Goal: Task Accomplishment & Management: Use online tool/utility

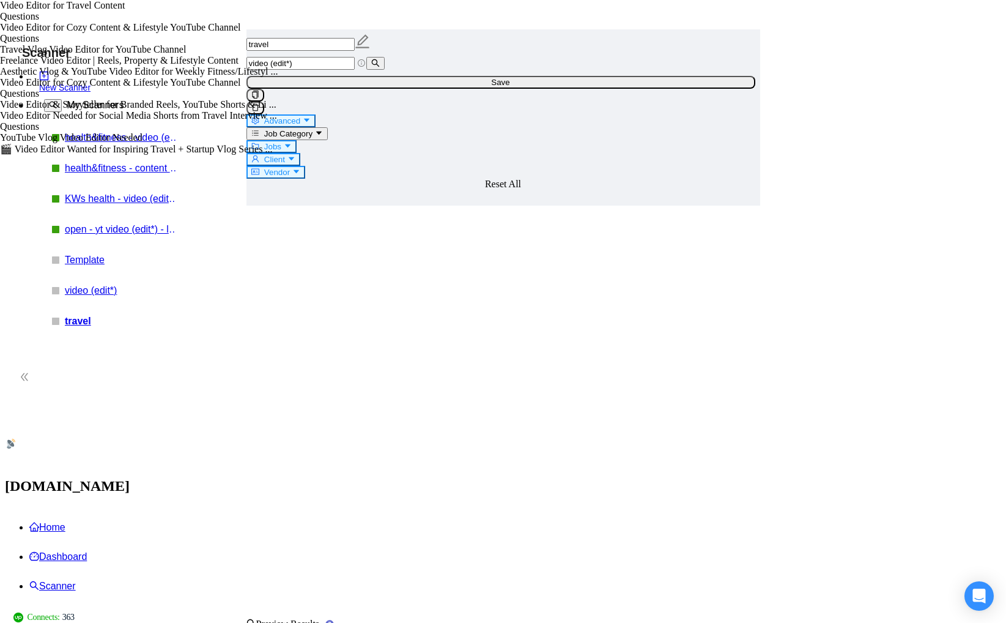
scroll to position [2349, 0]
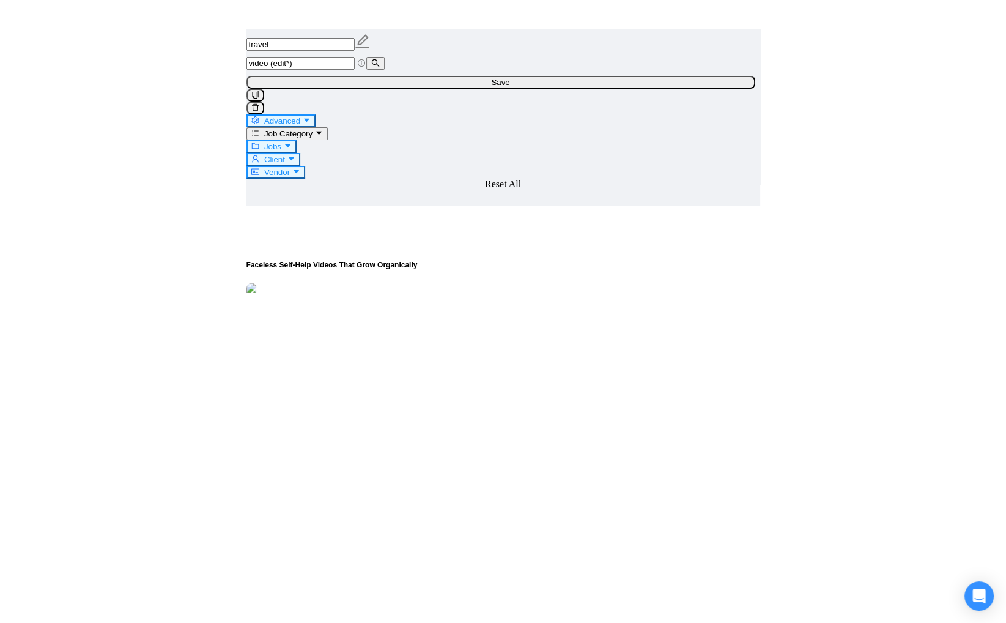
scroll to position [2596, 0]
drag, startPoint x: 683, startPoint y: 507, endPoint x: 770, endPoint y: 504, distance: 86.3
copy span "[DOMAIN_NAME][URL]"
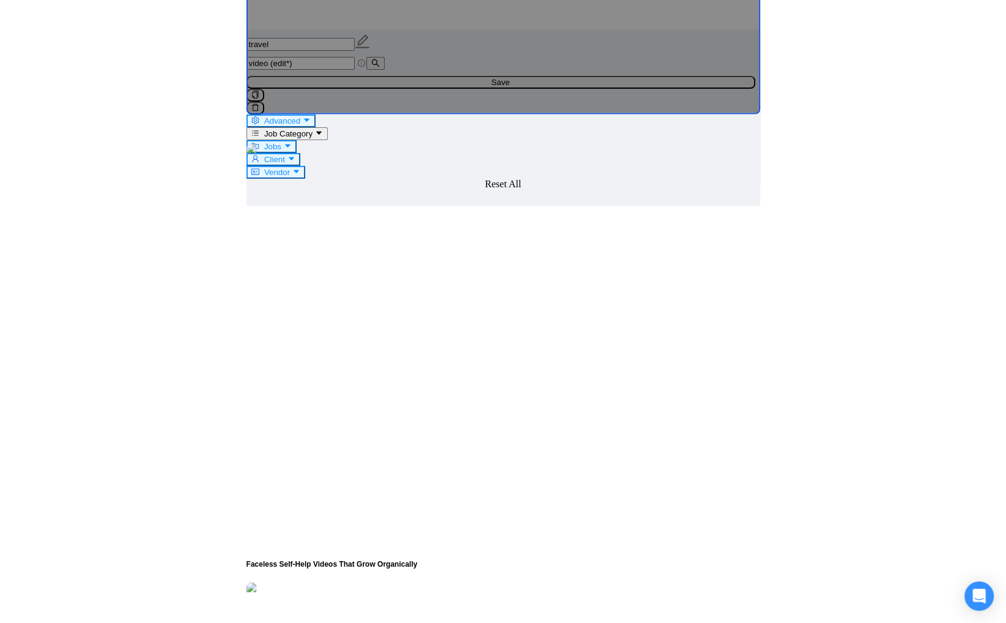
scroll to position [2216, 0]
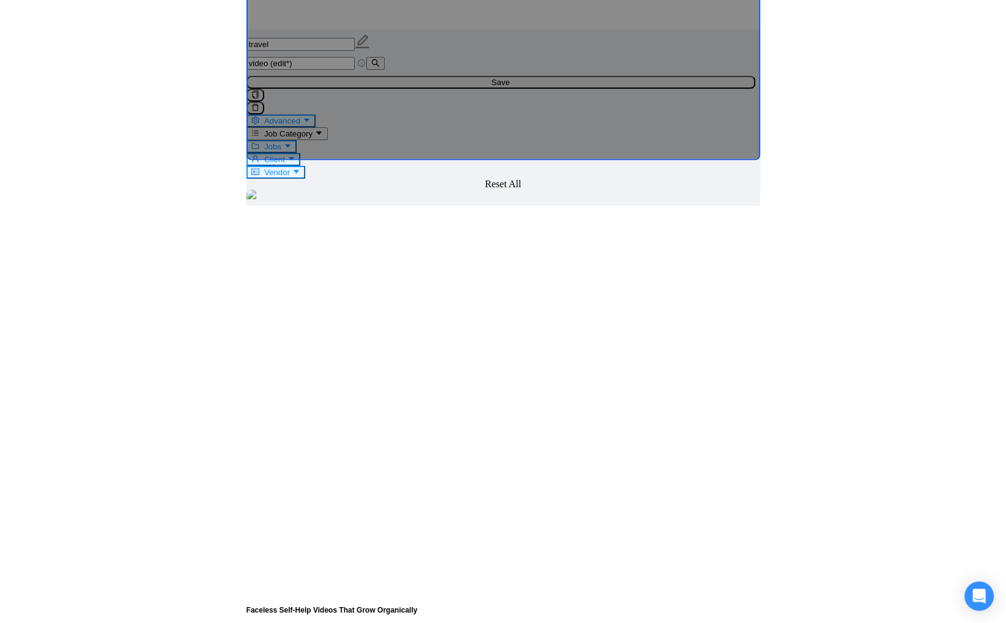
scroll to position [2375, 0]
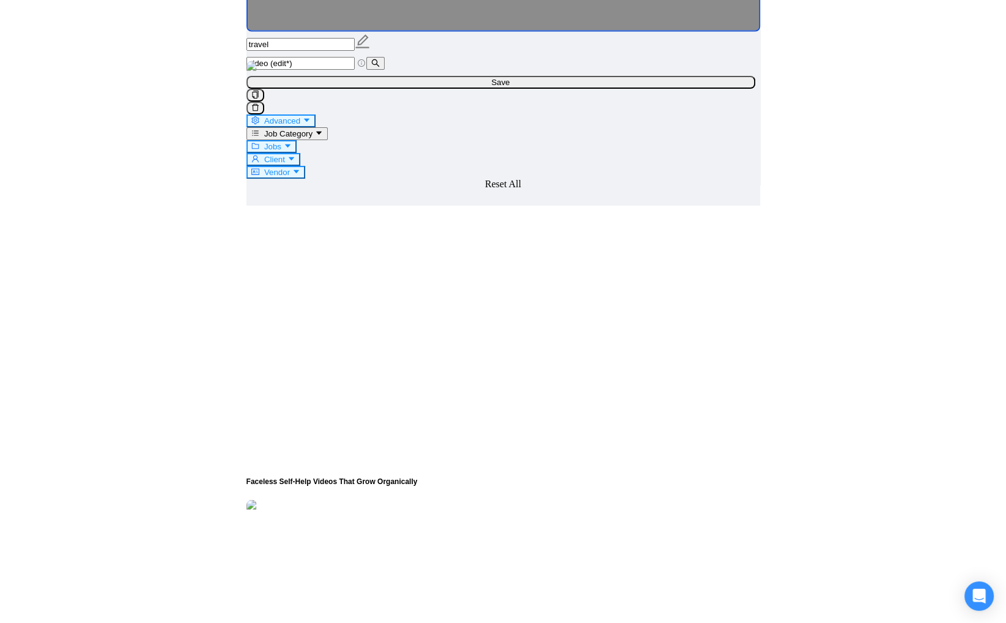
drag, startPoint x: 556, startPoint y: 326, endPoint x: 306, endPoint y: 364, distance: 253.1
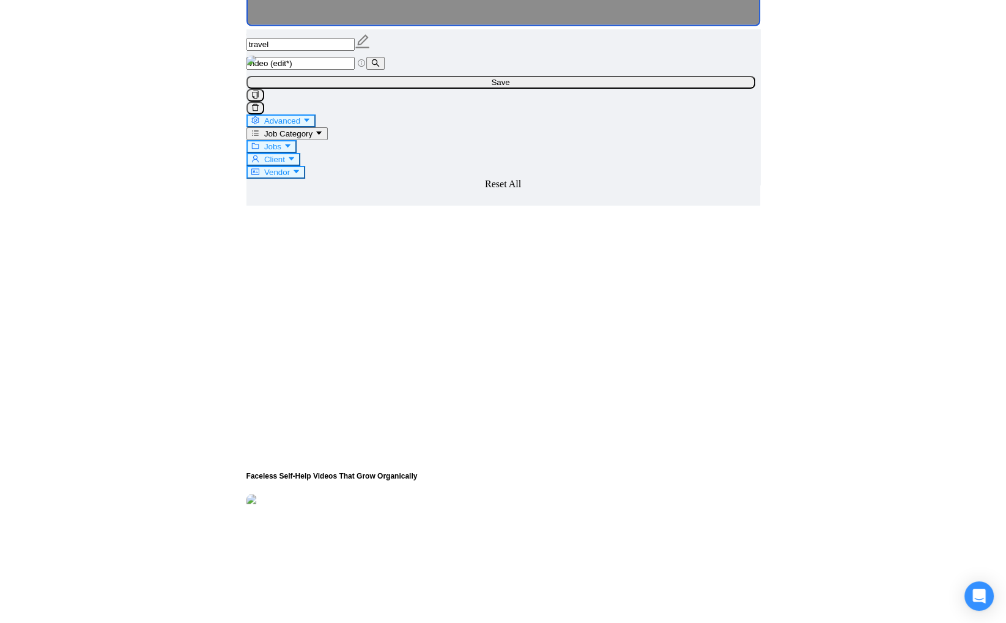
scroll to position [2381, 0]
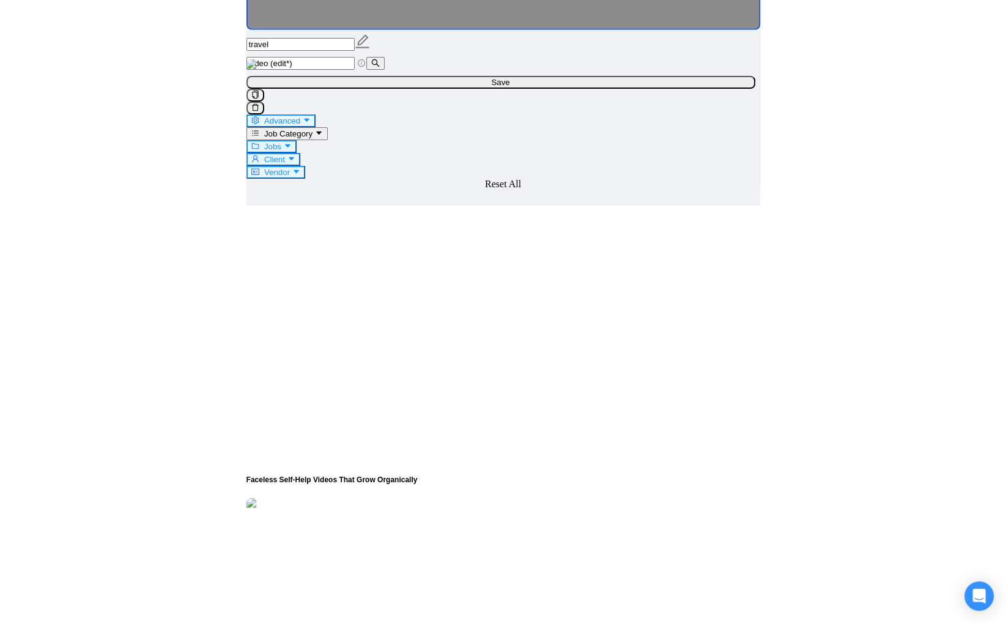
scroll to position [2310, 0]
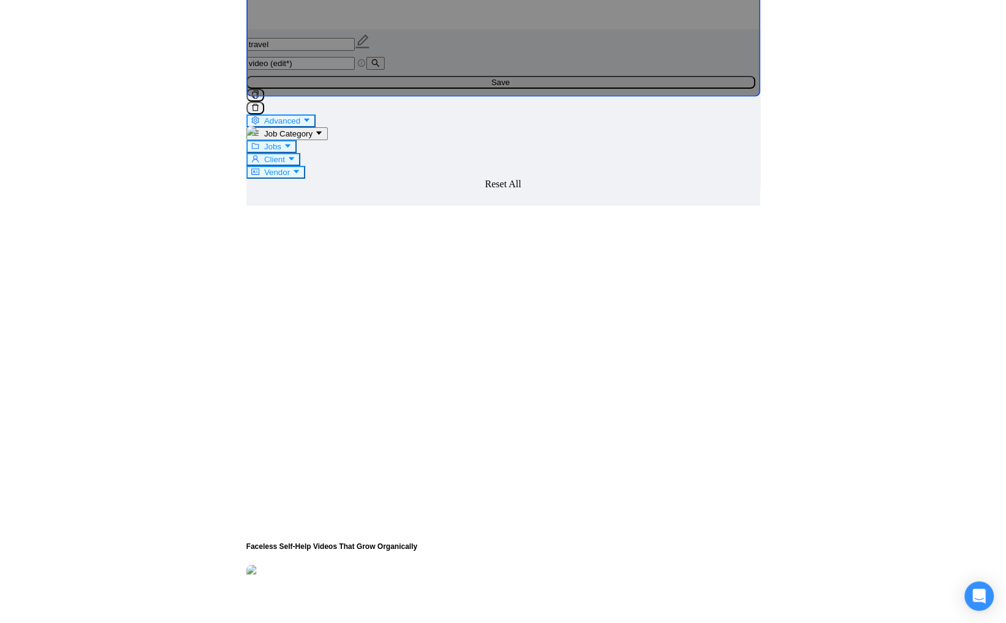
click at [310, 119] on icon "caret-down" at bounding box center [307, 121] width 6 height 4
drag, startPoint x: 400, startPoint y: 299, endPoint x: 516, endPoint y: 332, distance: 120.1
type input "travel, vlog"
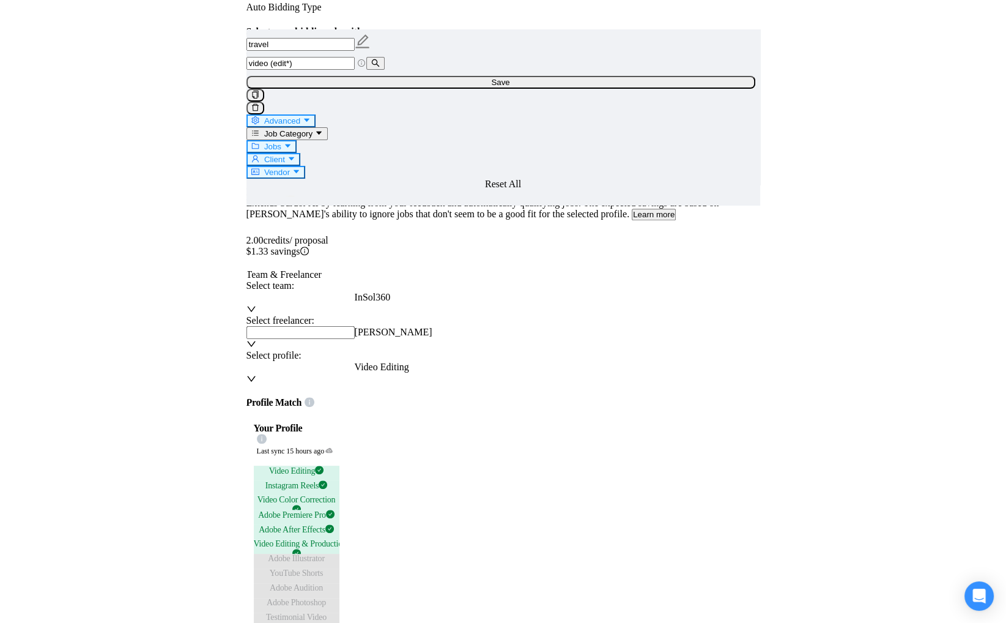
scroll to position [0, 0]
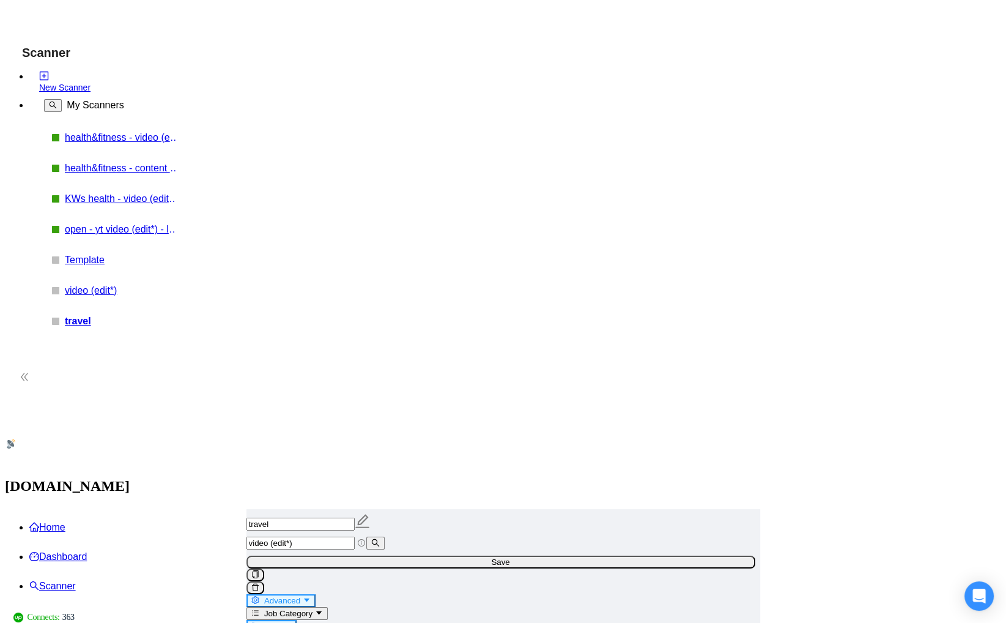
click at [510, 557] on span "Save" at bounding box center [500, 561] width 18 height 9
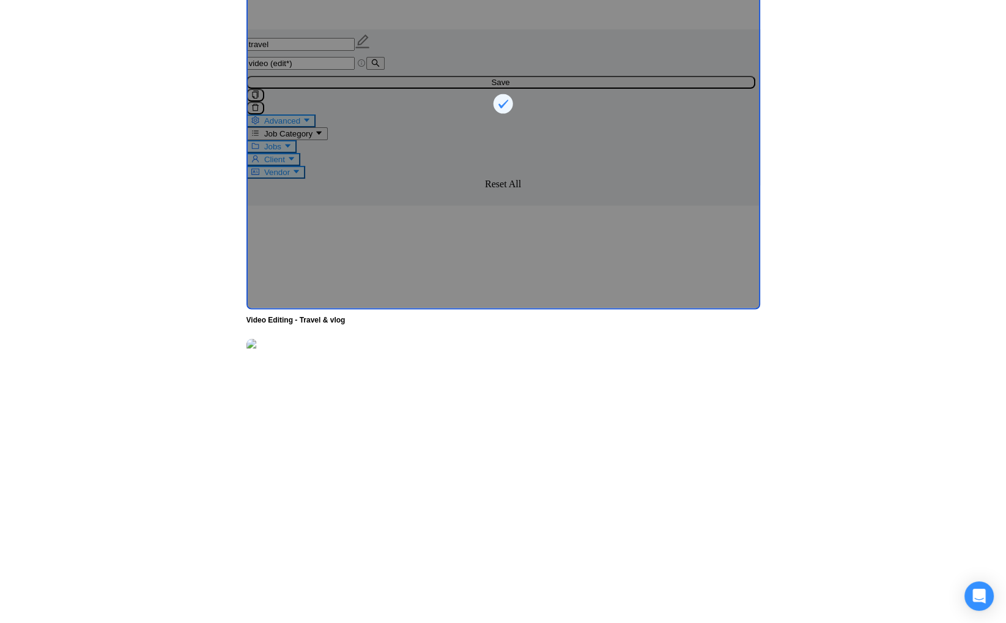
scroll to position [2295, 0]
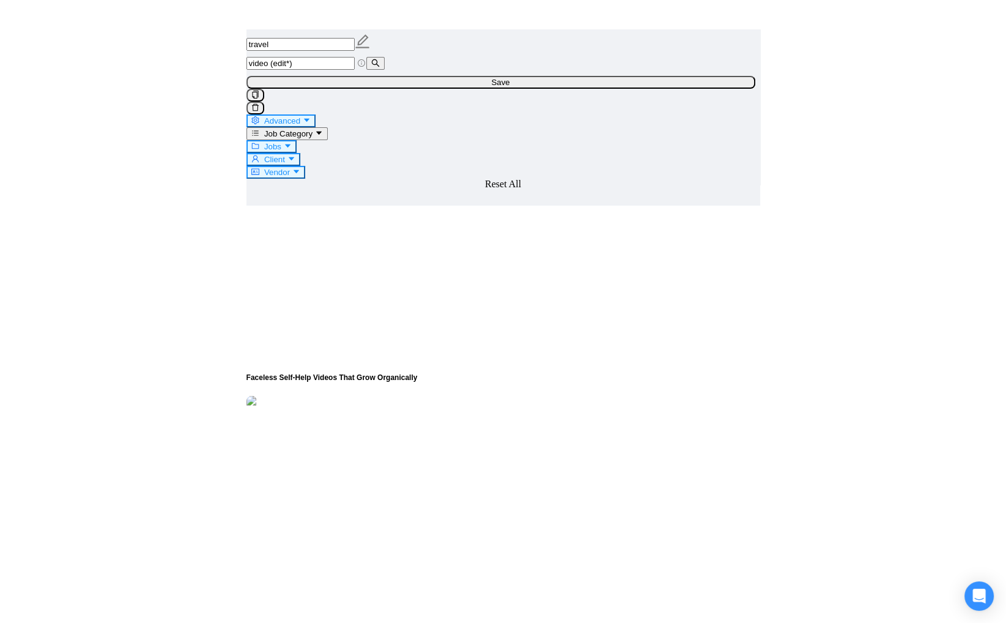
scroll to position [2479, 0]
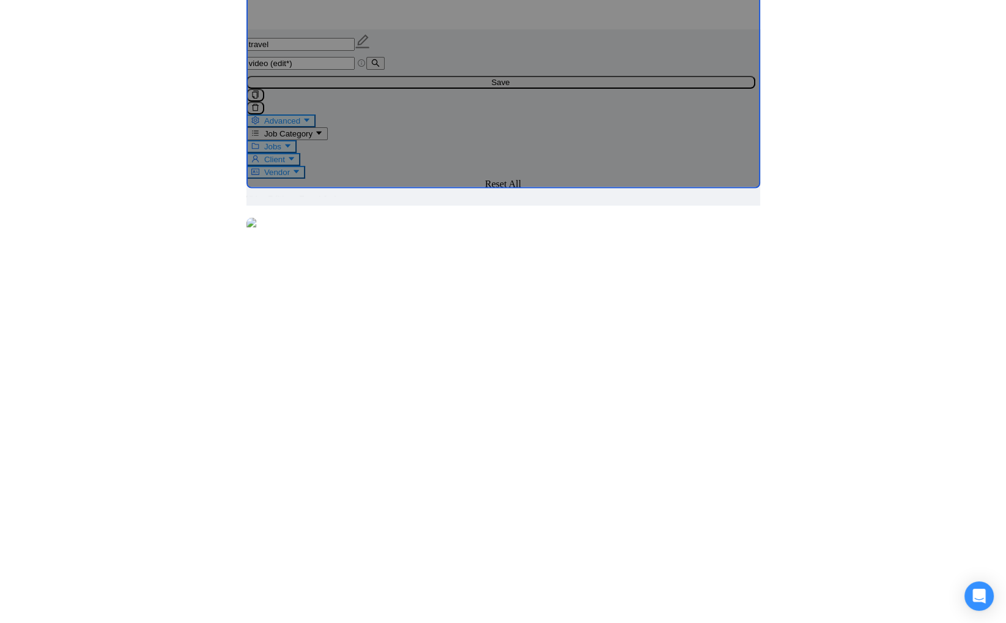
scroll to position [2311, 0]
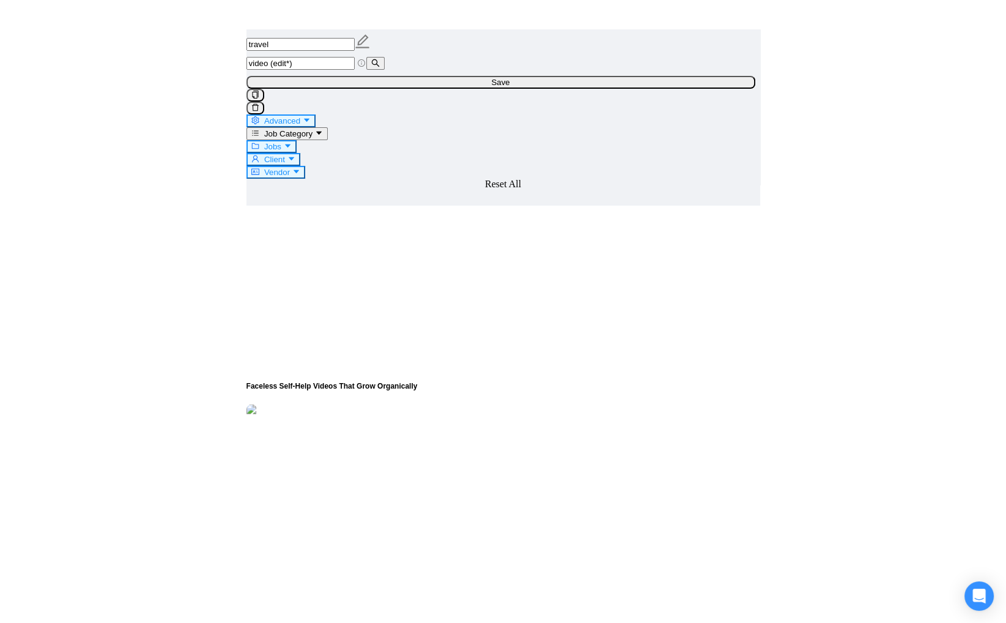
scroll to position [2459, 0]
